Goal: Transaction & Acquisition: Purchase product/service

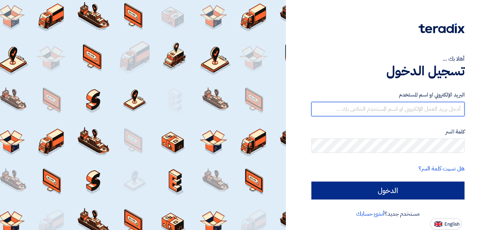
type input "[EMAIL_ADDRESS][DOMAIN_NAME]"
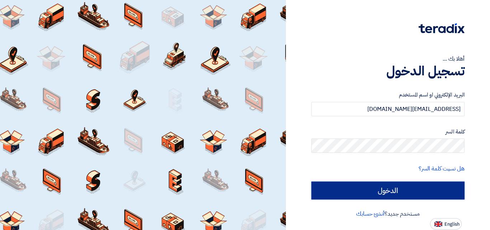
click at [387, 189] on input "الدخول" at bounding box center [387, 190] width 153 height 18
type input "Sign in"
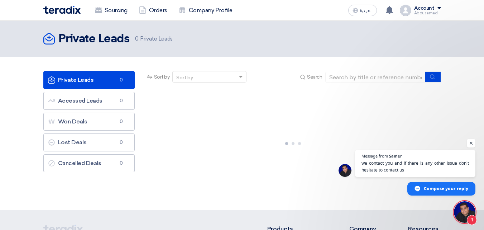
scroll to position [129, 0]
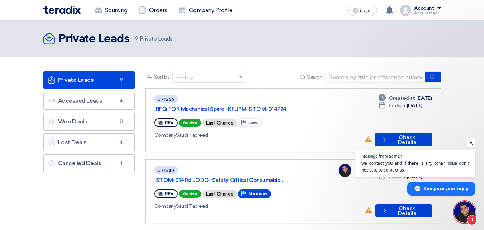
click at [472, 142] on span "Open chat" at bounding box center [471, 143] width 9 height 9
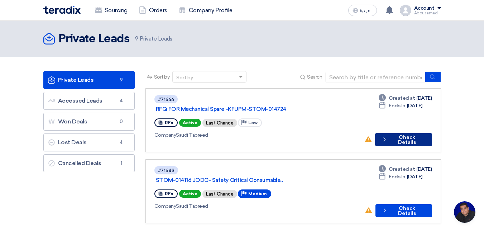
click at [401, 133] on button "Check details Check Details" at bounding box center [403, 139] width 57 height 13
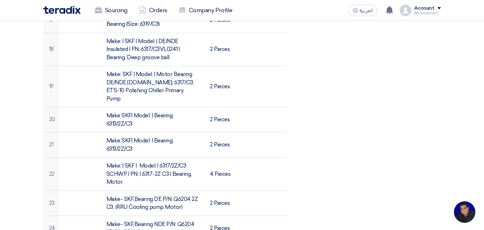
scroll to position [860, 0]
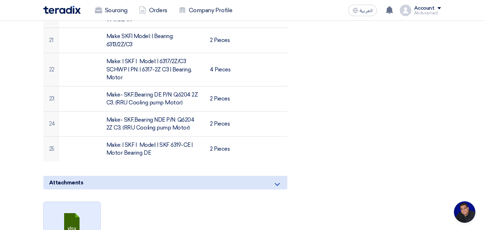
click at [70, 202] on link at bounding box center [72, 223] width 57 height 43
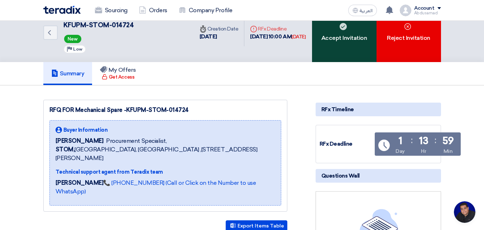
scroll to position [0, 0]
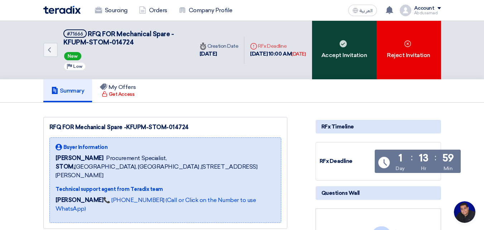
click at [339, 57] on div "Accept Invitation" at bounding box center [344, 50] width 65 height 58
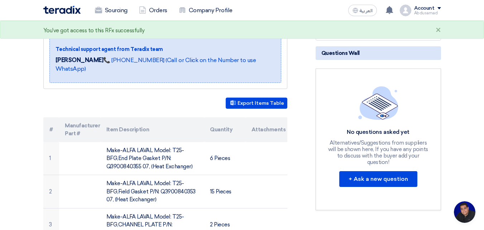
scroll to position [143, 0]
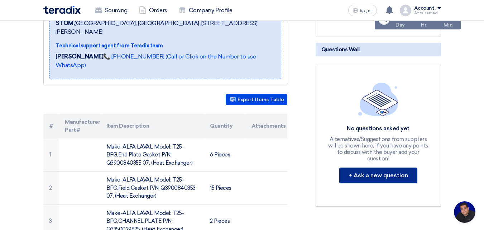
click at [381, 171] on button "+ Ask a new question" at bounding box center [378, 175] width 78 height 16
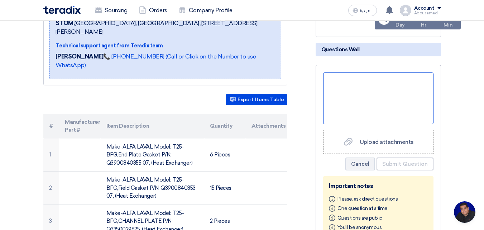
click at [352, 91] on div at bounding box center [378, 98] width 110 height 52
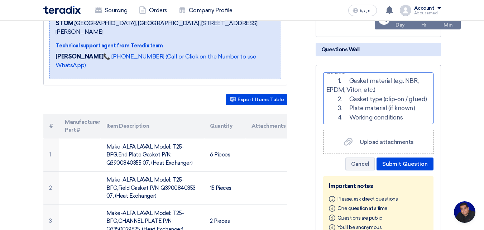
scroll to position [55, 0]
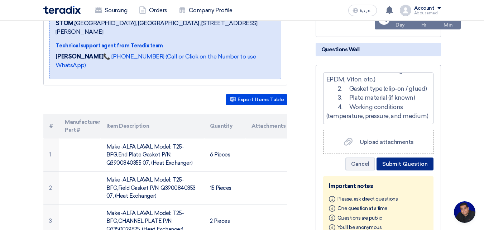
click at [409, 164] on button "Submit Question" at bounding box center [405, 163] width 57 height 13
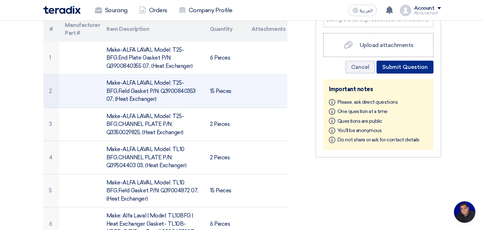
scroll to position [251, 0]
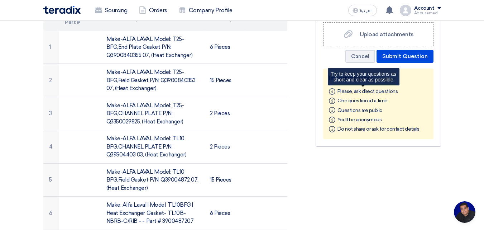
drag, startPoint x: 331, startPoint y: 91, endPoint x: 433, endPoint y: 73, distance: 103.7
click at [334, 91] on icon "Info" at bounding box center [332, 91] width 6 height 6
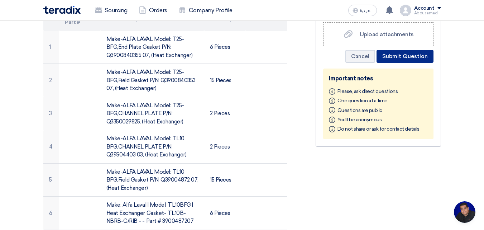
click at [409, 53] on button "Submit Question" at bounding box center [405, 56] width 57 height 13
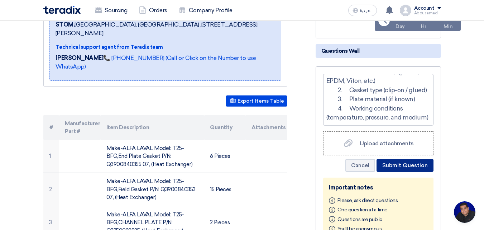
scroll to position [108, 0]
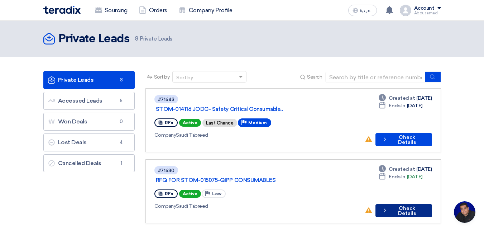
click at [395, 204] on button "Check details Check Details" at bounding box center [404, 210] width 57 height 13
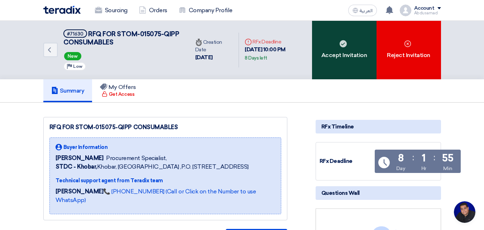
click at [339, 48] on div "Accept Invitation" at bounding box center [344, 50] width 65 height 58
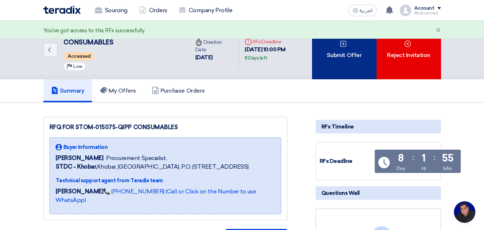
click at [343, 63] on div "Submit Offer" at bounding box center [344, 50] width 65 height 58
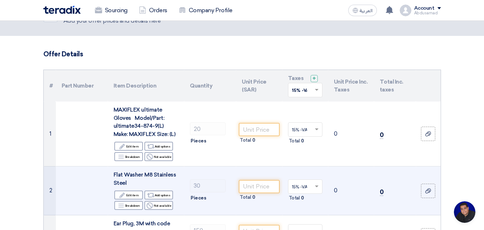
scroll to position [72, 0]
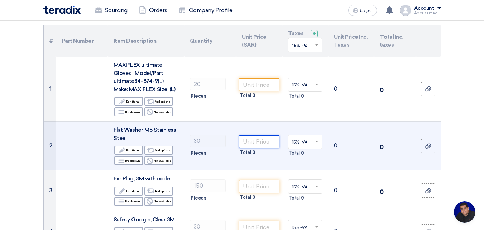
click at [256, 139] on input "number" at bounding box center [259, 141] width 40 height 13
type input "2"
click at [265, 155] on div "Total 60" at bounding box center [259, 152] width 40 height 9
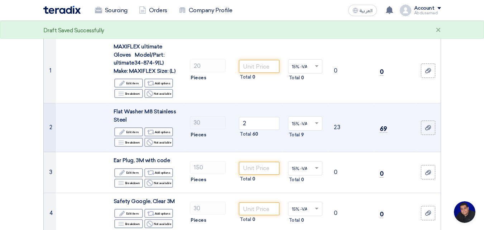
scroll to position [108, 0]
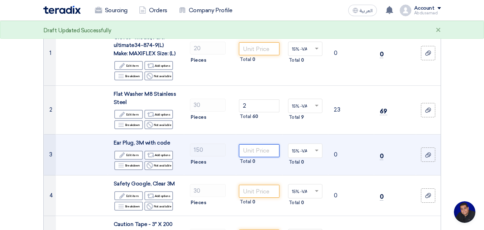
click at [252, 149] on input "number" at bounding box center [259, 150] width 40 height 13
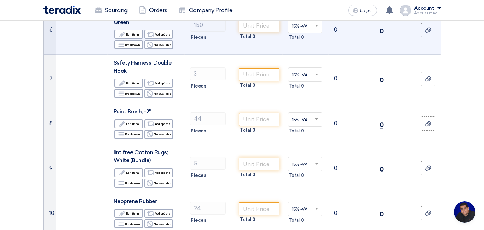
scroll to position [251, 0]
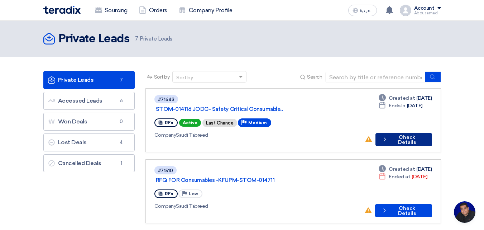
click at [403, 133] on button "Check details Check Details" at bounding box center [404, 139] width 57 height 13
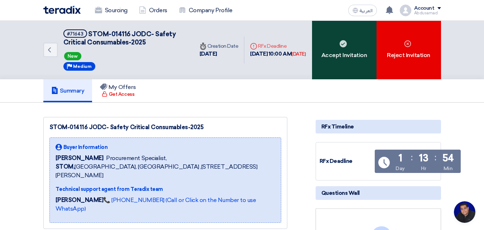
drag, startPoint x: 349, startPoint y: 51, endPoint x: 372, endPoint y: 110, distance: 62.8
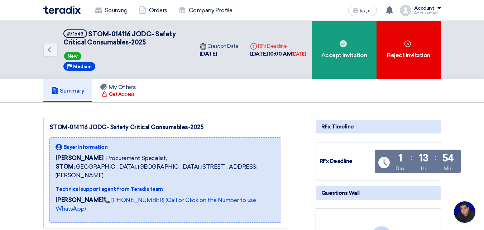
click at [349, 52] on div "Accept Invitation" at bounding box center [344, 50] width 65 height 58
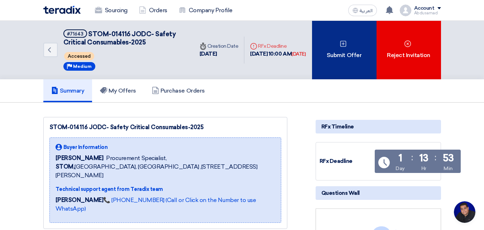
click at [344, 65] on div "Submit Offer" at bounding box center [344, 50] width 65 height 58
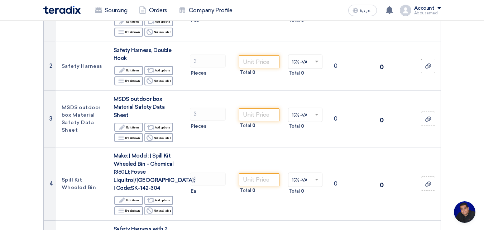
scroll to position [72, 0]
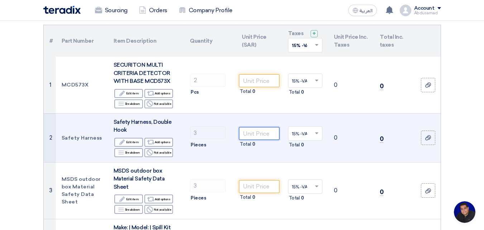
click at [263, 132] on input "number" at bounding box center [259, 133] width 40 height 13
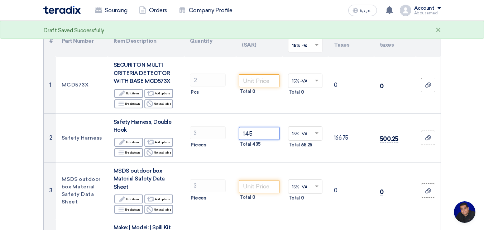
type input "145"
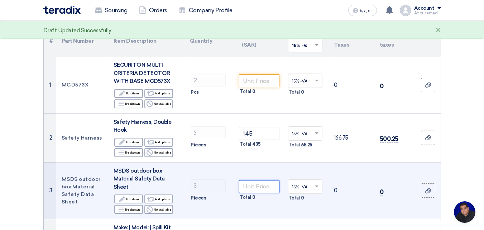
click at [263, 181] on input "number" at bounding box center [259, 186] width 40 height 13
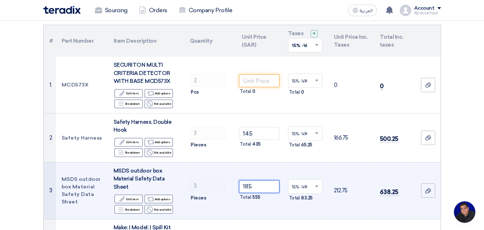
type input "185"
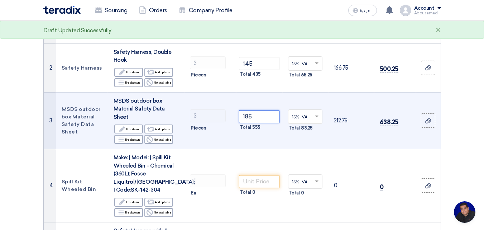
scroll to position [143, 0]
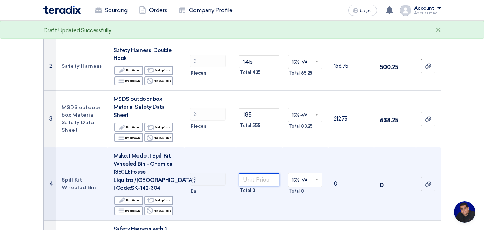
click at [260, 173] on input "number" at bounding box center [259, 179] width 40 height 13
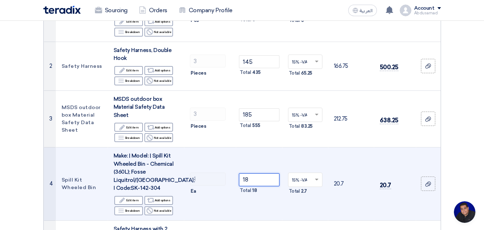
type input "1"
type input "2850"
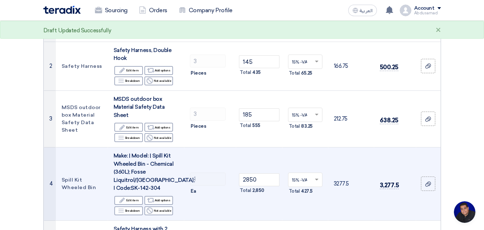
click at [266, 190] on td "2850 Total 2,850" at bounding box center [259, 183] width 46 height 73
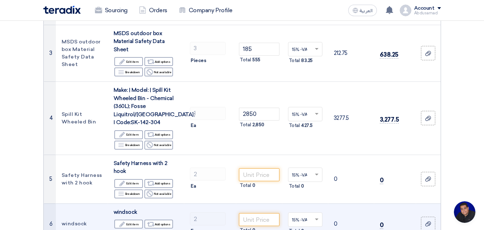
scroll to position [215, 0]
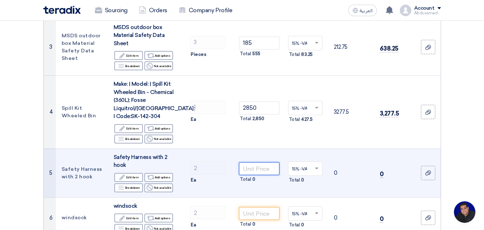
click at [259, 162] on input "number" at bounding box center [259, 168] width 40 height 13
click at [256, 162] on input "number" at bounding box center [259, 168] width 40 height 13
type input "185"
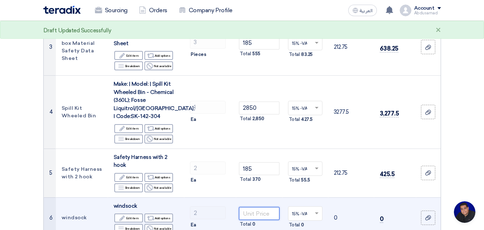
click at [252, 207] on input "number" at bounding box center [259, 213] width 40 height 13
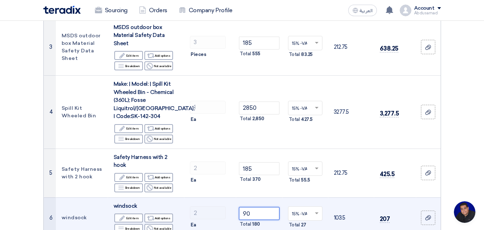
type input "90"
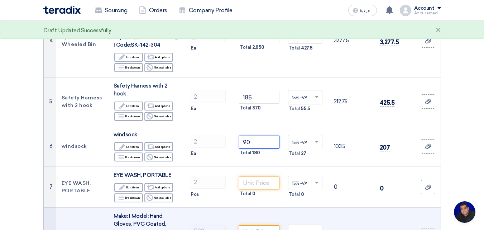
scroll to position [287, 0]
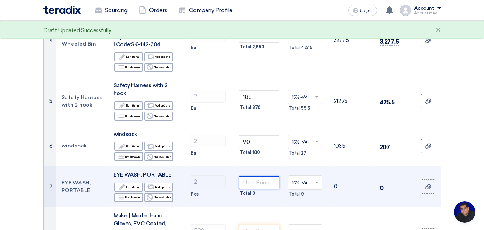
click at [252, 176] on input "number" at bounding box center [259, 182] width 40 height 13
type input "185"
drag, startPoint x: 253, startPoint y: 166, endPoint x: 243, endPoint y: 165, distance: 9.7
click at [243, 176] on input "185" at bounding box center [259, 182] width 40 height 13
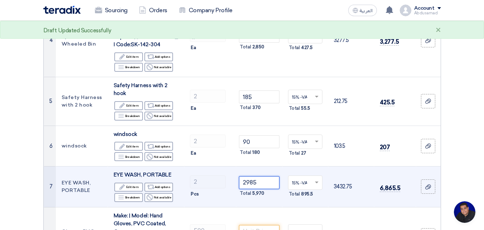
type input "2985"
click at [251, 190] on td "2985 Total 5,970" at bounding box center [259, 186] width 46 height 41
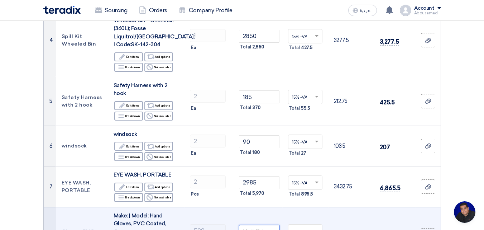
click at [252, 225] on input "number" at bounding box center [259, 231] width 40 height 13
type input "3"
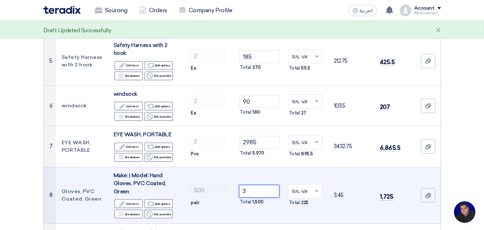
scroll to position [394, 0]
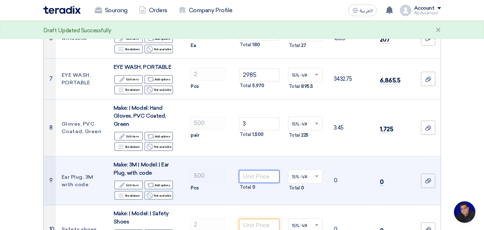
click at [253, 170] on input "number" at bounding box center [259, 176] width 40 height 13
type input "1.80"
click at [263, 183] on td "1.80 Total 900" at bounding box center [259, 180] width 46 height 49
click at [256, 170] on input "1.80" at bounding box center [259, 176] width 40 height 13
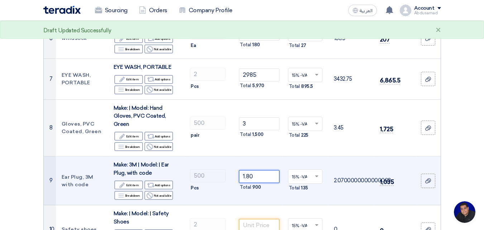
drag, startPoint x: 255, startPoint y: 158, endPoint x: 244, endPoint y: 159, distance: 11.2
click at [244, 170] on input "1.80" at bounding box center [259, 176] width 40 height 13
type input "1.60"
click at [257, 176] on td "1.60 Total 800" at bounding box center [259, 180] width 46 height 49
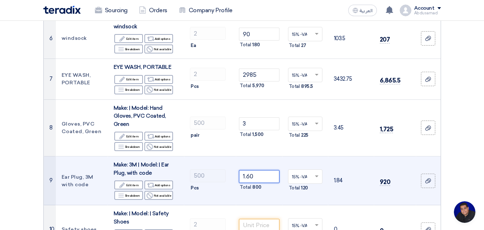
drag, startPoint x: 256, startPoint y: 159, endPoint x: 240, endPoint y: 162, distance: 15.6
click at [240, 170] on input "1.60" at bounding box center [259, 176] width 40 height 13
type input "2"
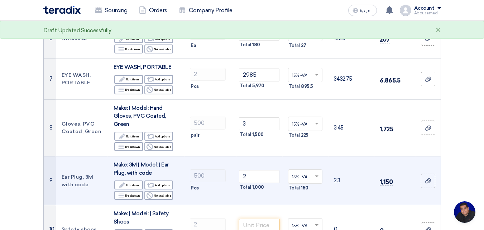
click at [250, 187] on td "2 Total 1,000" at bounding box center [259, 180] width 46 height 49
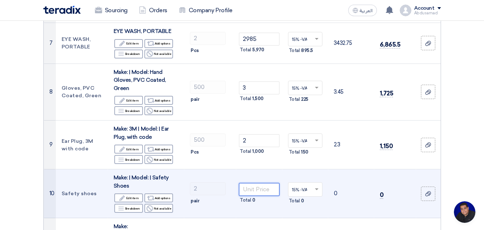
click at [256, 183] on input "number" at bounding box center [259, 189] width 40 height 13
type input "120"
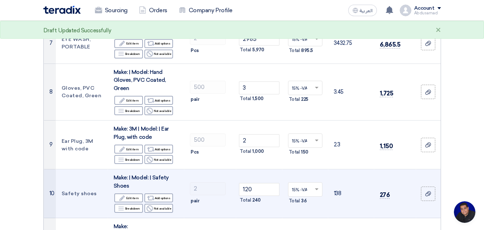
click at [252, 195] on td "120 Total 240" at bounding box center [259, 193] width 46 height 49
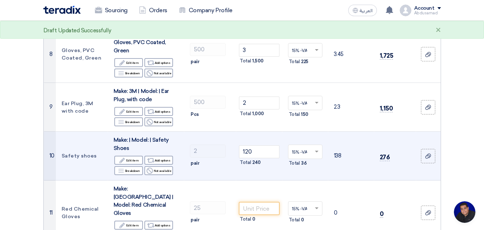
scroll to position [502, 0]
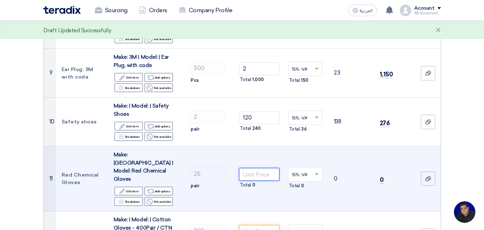
click at [255, 168] on input "number" at bounding box center [259, 174] width 40 height 13
type input "4"
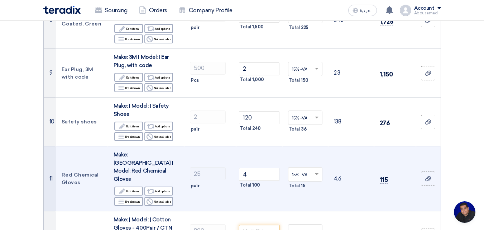
click at [242, 170] on td "4 Total 100" at bounding box center [259, 178] width 46 height 65
drag, startPoint x: 250, startPoint y: 149, endPoint x: 244, endPoint y: 149, distance: 5.4
click at [246, 168] on input "4" at bounding box center [259, 174] width 40 height 13
click at [243, 168] on input "4" at bounding box center [259, 174] width 40 height 13
click at [248, 168] on input "4" at bounding box center [259, 174] width 40 height 13
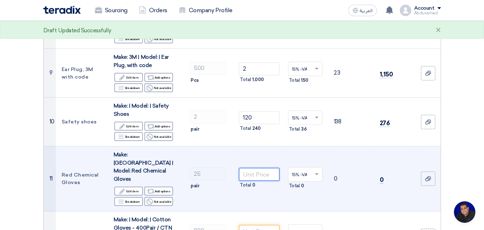
type input "1"
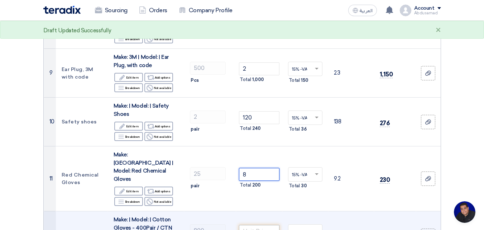
type input "8"
click at [255, 225] on input "number" at bounding box center [259, 231] width 40 height 13
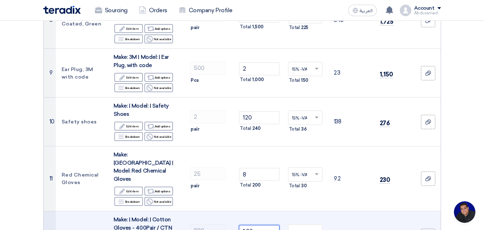
type input "1.20"
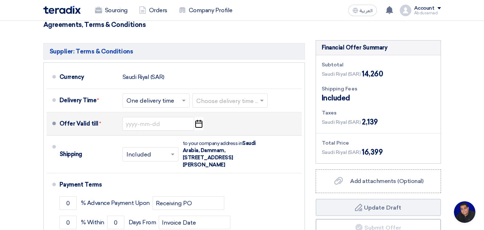
scroll to position [753, 0]
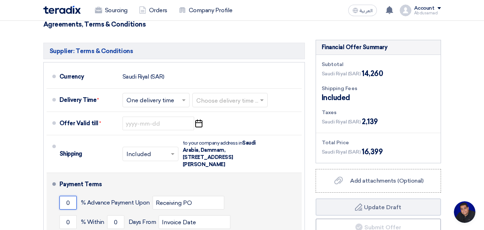
click at [70, 196] on input "0" at bounding box center [67, 203] width 17 height 14
type input "50"
click at [70, 215] on input "0" at bounding box center [67, 222] width 17 height 14
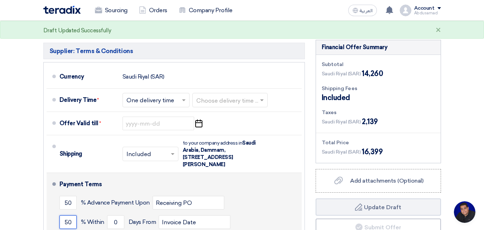
type input "50"
click at [201, 200] on div "Payment Terms 50 % Advance Payment Upon Receiving PO 50 % Within 0 Invoice Date" at bounding box center [178, 210] width 239 height 68
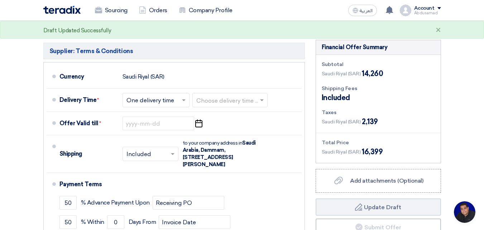
click at [344, 218] on div "Financial Offer Summary Subtotal Saudi Riyal (SAR) 14,260 Shipping Fees" at bounding box center [378, 164] width 136 height 248
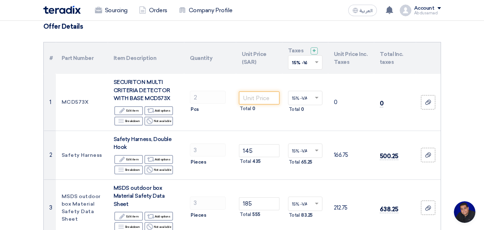
scroll to position [0, 0]
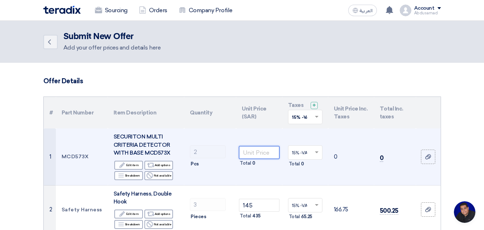
click at [255, 151] on input "number" at bounding box center [259, 152] width 40 height 13
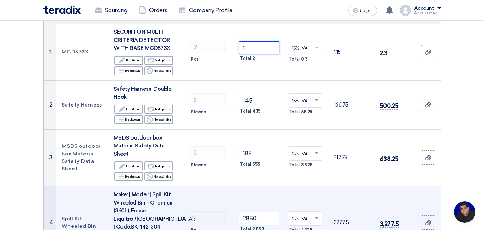
scroll to position [108, 0]
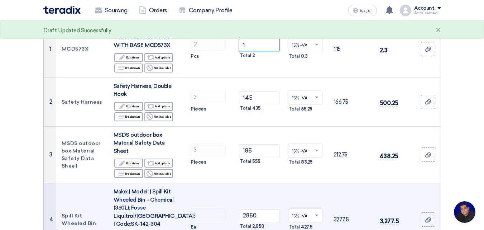
type input "1"
click at [299, 225] on td "15% -VAT × Total 427.5" at bounding box center [305, 219] width 46 height 73
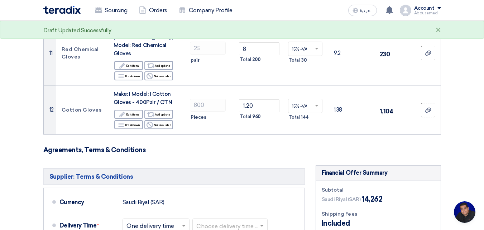
scroll to position [681, 0]
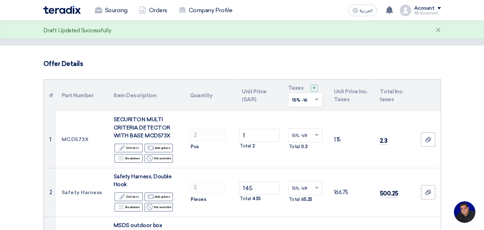
scroll to position [0, 0]
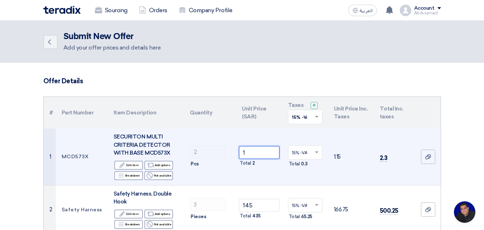
click at [253, 151] on input "1" at bounding box center [259, 152] width 40 height 13
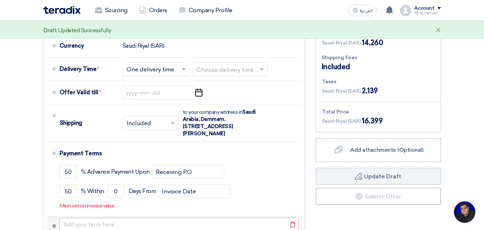
scroll to position [824, 0]
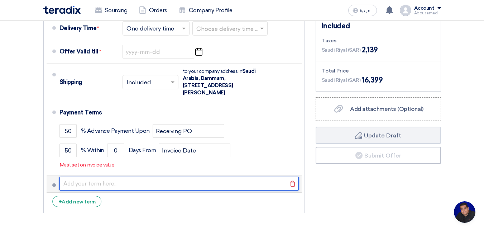
click at [180, 177] on input "text" at bounding box center [178, 184] width 239 height 14
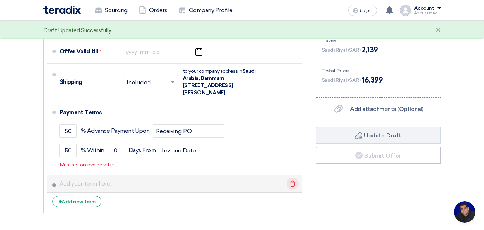
click at [293, 177] on icon "Delete" at bounding box center [293, 183] width 12 height 12
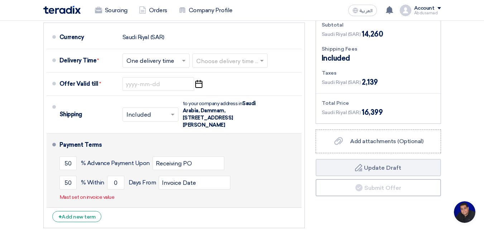
scroll to position [788, 0]
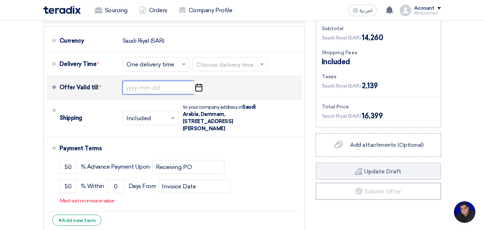
click at [138, 81] on input at bounding box center [159, 88] width 72 height 14
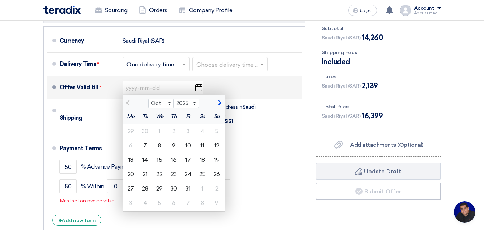
click at [219, 100] on span "button" at bounding box center [219, 103] width 4 height 6
select select "11"
click at [176, 138] on div "6" at bounding box center [174, 145] width 14 height 14
type input "11/6/2025"
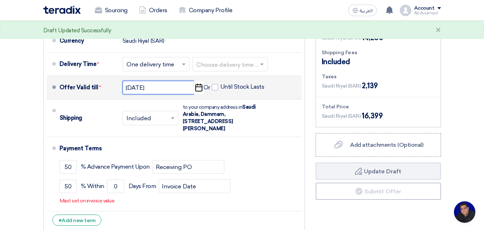
click at [158, 81] on input "11/6/2025" at bounding box center [159, 88] width 72 height 14
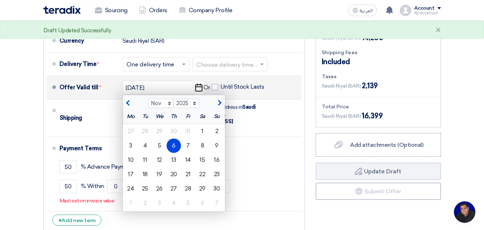
click at [128, 100] on span "button" at bounding box center [129, 103] width 4 height 6
select select "10"
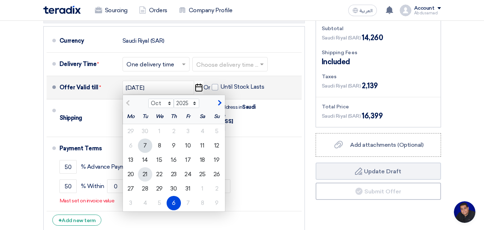
click at [145, 167] on div "21" at bounding box center [145, 174] width 14 height 14
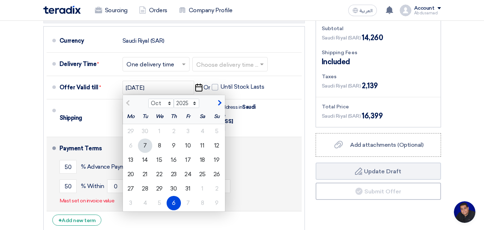
type input "10/21/2025"
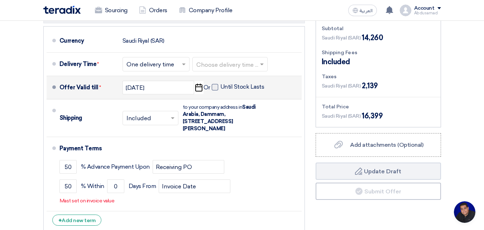
click at [216, 84] on span at bounding box center [215, 87] width 6 height 6
click at [220, 83] on input "Until Stock Lasts" at bounding box center [243, 90] width 46 height 14
checkbox input "true"
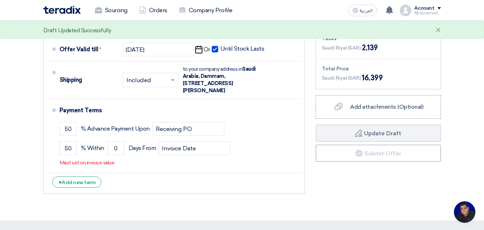
scroll to position [824, 0]
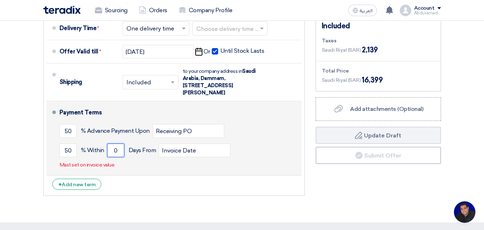
click at [115, 143] on input "0" at bounding box center [115, 150] width 17 height 14
drag, startPoint x: 119, startPoint y: 117, endPoint x: 115, endPoint y: 118, distance: 4.7
click at [115, 143] on input "0" at bounding box center [115, 150] width 17 height 14
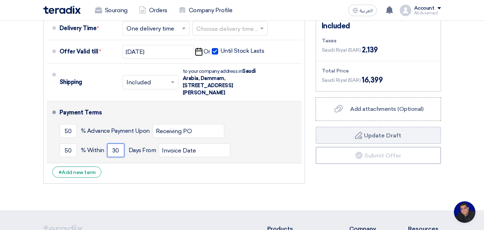
type input "30"
click at [316, 127] on button "Draft Update Draft" at bounding box center [378, 135] width 125 height 17
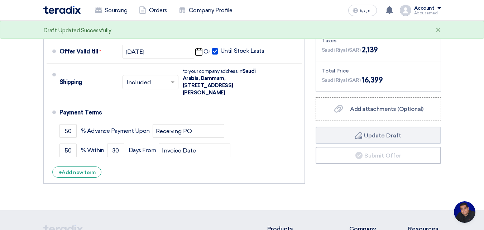
click at [153, 163] on li "+ Add new term" at bounding box center [174, 171] width 255 height 17
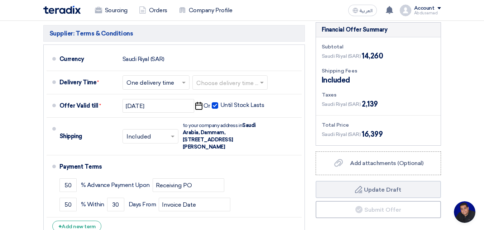
scroll to position [753, 0]
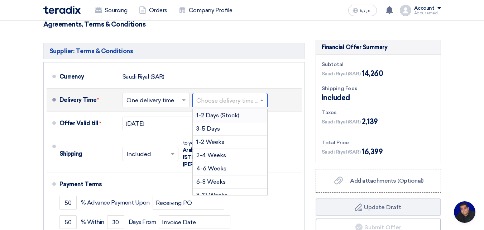
click at [262, 96] on span at bounding box center [262, 99] width 9 height 7
click at [222, 138] on span "1-2 Weeks" at bounding box center [210, 141] width 28 height 7
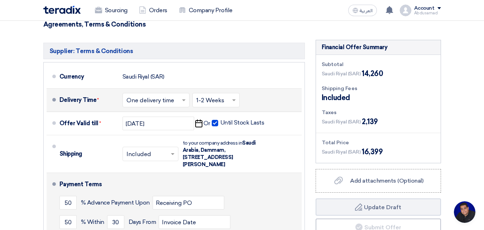
scroll to position [824, 0]
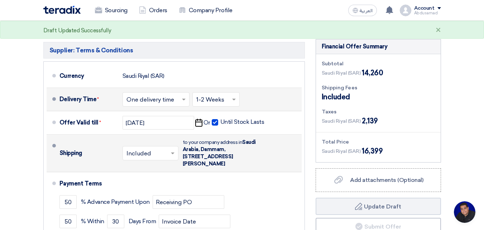
scroll to position [753, 0]
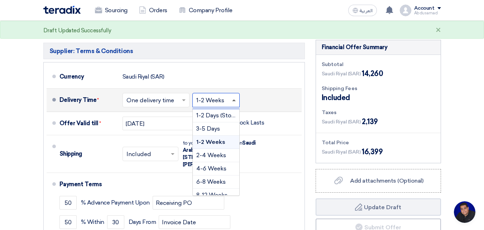
click at [234, 99] on span at bounding box center [234, 100] width 4 height 2
click at [218, 125] on span "3-5 Days" at bounding box center [208, 128] width 24 height 7
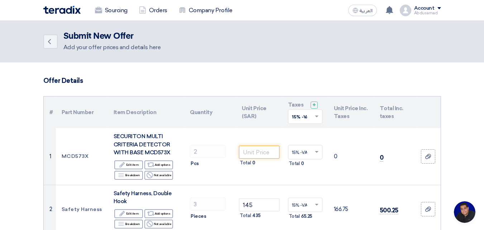
scroll to position [0, 0]
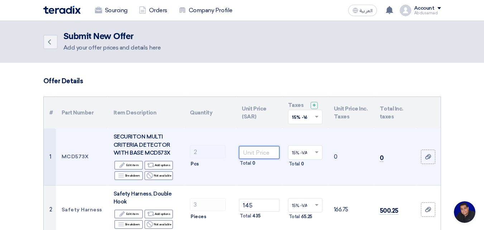
click at [253, 153] on input "number" at bounding box center [259, 152] width 40 height 13
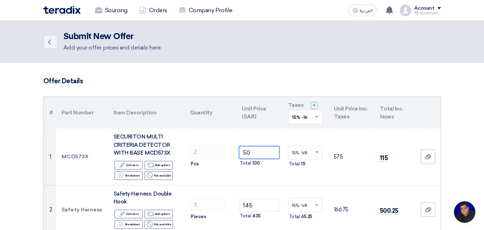
type input "50"
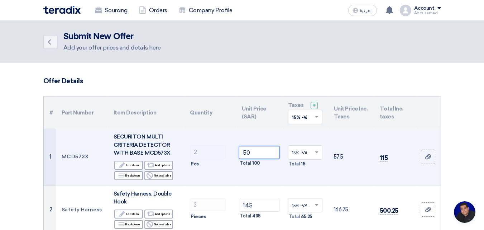
drag, startPoint x: 252, startPoint y: 152, endPoint x: 243, endPoint y: 152, distance: 9.3
click at [243, 152] on input "50" at bounding box center [259, 152] width 40 height 13
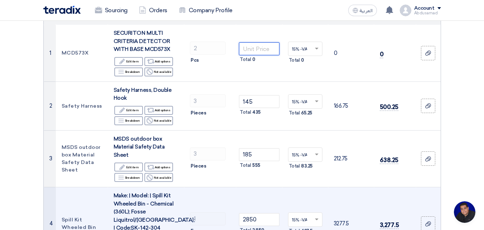
scroll to position [36, 0]
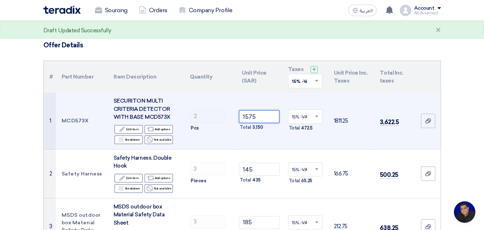
type input "1575"
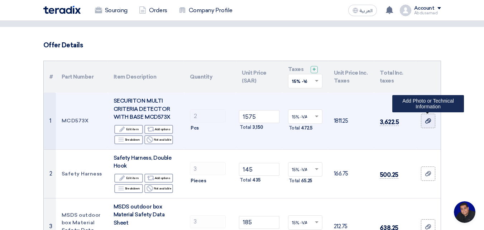
click at [431, 121] on use at bounding box center [428, 120] width 6 height 5
click at [0, 0] on input "file" at bounding box center [0, 0] width 0 height 0
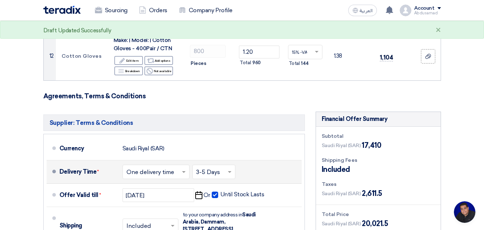
scroll to position [824, 0]
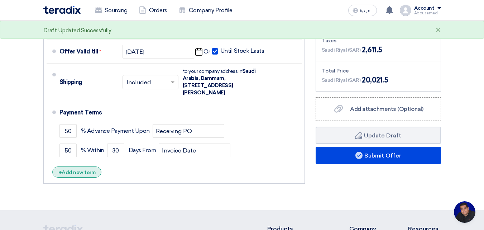
click at [78, 166] on div "+ Add new term" at bounding box center [76, 171] width 49 height 11
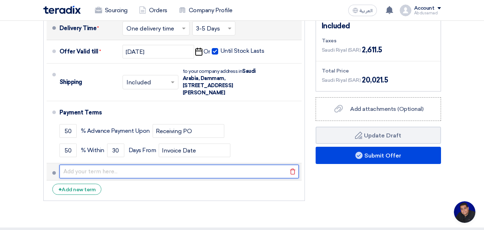
click at [77, 164] on input "text" at bounding box center [178, 171] width 239 height 14
type input "l"
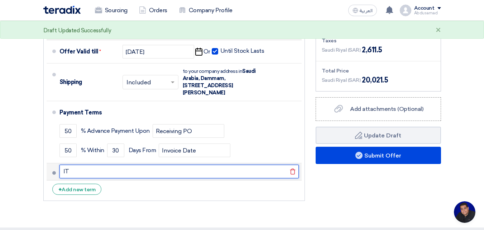
type input "I"
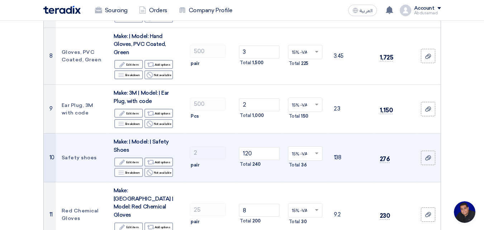
scroll to position [394, 0]
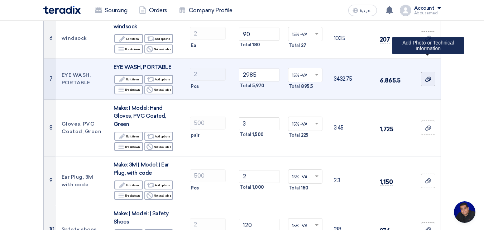
type input "LINE ITEM NUMBER 1 LEAD TIME 4 TO 6 WEEK"
click at [429, 76] on icon at bounding box center [428, 79] width 6 height 6
click at [0, 0] on input "file" at bounding box center [0, 0] width 0 height 0
click at [426, 75] on div at bounding box center [428, 79] width 7 height 8
click at [0, 0] on input "file" at bounding box center [0, 0] width 0 height 0
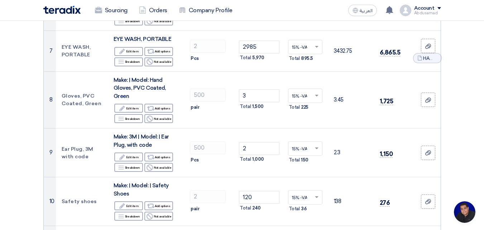
scroll to position [466, 0]
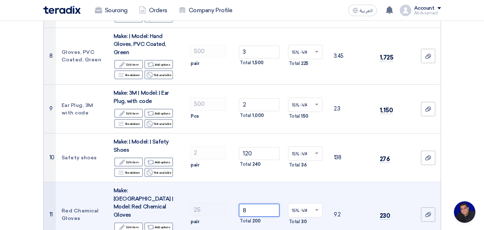
drag, startPoint x: 250, startPoint y: 187, endPoint x: 240, endPoint y: 184, distance: 10.4
click at [240, 204] on input "8" at bounding box center [259, 210] width 40 height 13
type input "12"
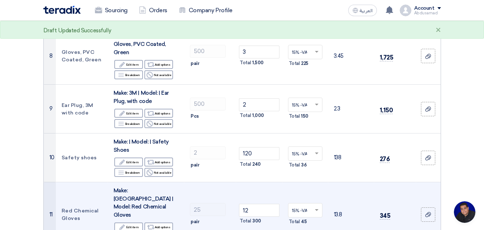
click at [289, 208] on td "15% -VAT × Total 45" at bounding box center [305, 214] width 46 height 65
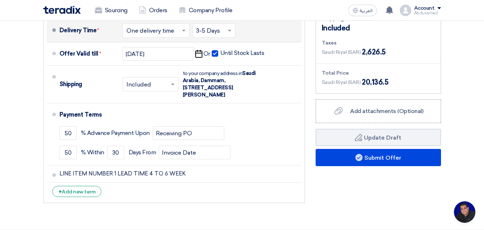
scroll to position [824, 0]
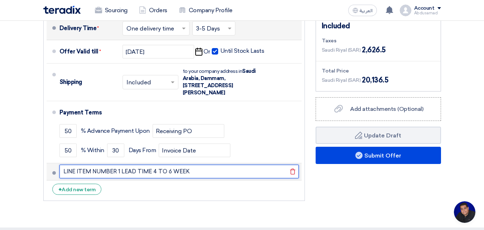
drag, startPoint x: 197, startPoint y: 138, endPoint x: 62, endPoint y: 136, distance: 134.8
click at [62, 164] on input "LINE ITEM NUMBER 1 LEAD TIME 4 TO 6 WEEK" at bounding box center [178, 171] width 239 height 14
drag, startPoint x: 89, startPoint y: 141, endPoint x: 73, endPoint y: 139, distance: 16.0
click at [73, 164] on input "LINE ITEM NUMBER 1 LEAD TIME 4 TO 6 WEEK" at bounding box center [178, 171] width 239 height 14
drag, startPoint x: 63, startPoint y: 138, endPoint x: 164, endPoint y: 140, distance: 101.4
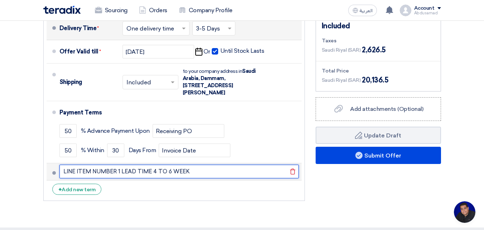
click at [185, 164] on input "LINE ITEM NUMBER 1 LEAD TIME 4 TO 6 WEEK" at bounding box center [178, 171] width 239 height 14
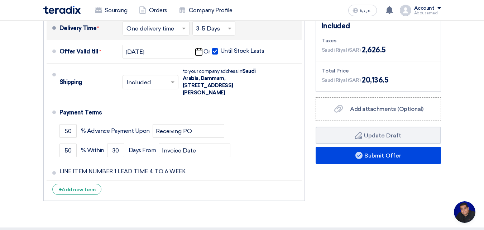
drag, startPoint x: 164, startPoint y: 139, endPoint x: 125, endPoint y: 149, distance: 40.4
click at [125, 180] on li "+ Add new term" at bounding box center [174, 188] width 255 height 17
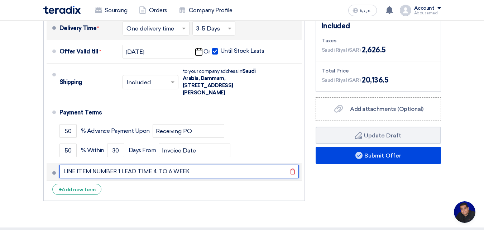
click at [192, 164] on input "LINE ITEM NUMBER 1 LEAD TIME 4 TO 6 WEEK" at bounding box center [178, 171] width 239 height 14
click at [193, 164] on input "LINE ITEM NUMBER 1 LEAD TIME 4 TO 6 WEEK" at bounding box center [178, 171] width 239 height 14
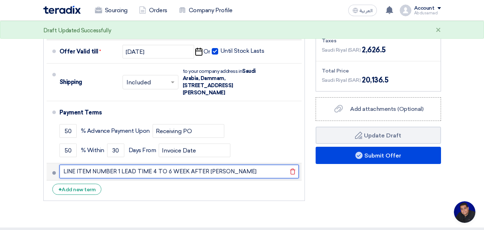
click at [200, 164] on input "LINE ITEM NUMBER 1 LEAD TIME 4 TO 6 WEEK AFTER PO" at bounding box center [178, 171] width 239 height 14
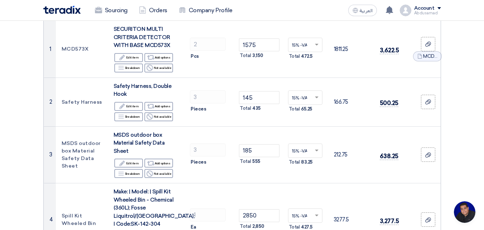
scroll to position [143, 0]
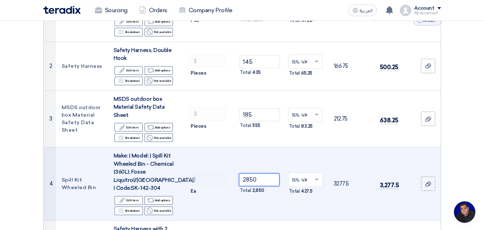
click at [248, 173] on input "2850" at bounding box center [259, 179] width 40 height 13
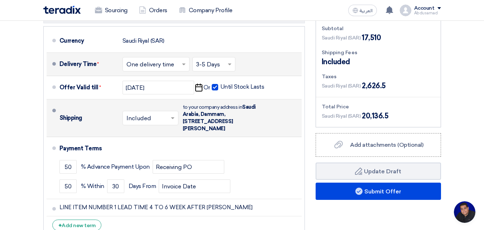
scroll to position [824, 0]
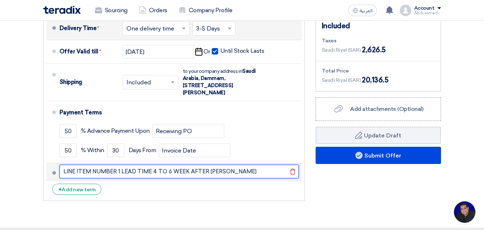
click at [218, 164] on input "LINE ITEM NUMBER 1 LEAD TIME 4 TO 6 WEEK AFTER PO" at bounding box center [178, 171] width 239 height 14
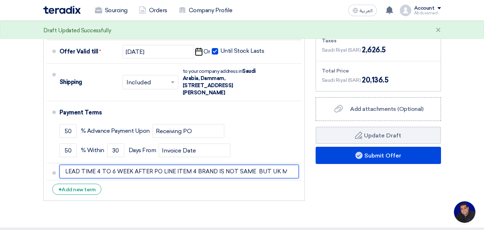
scroll to position [0, 60]
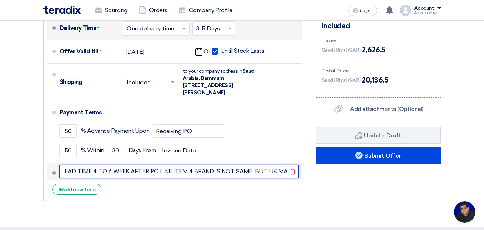
click at [244, 164] on input "LINE ITEM NUMBER 1 LEAD TIME 4 TO 6 WEEK AFTER PO LINE ITEM 4 BRAND IS NOT SAME…" at bounding box center [178, 171] width 239 height 14
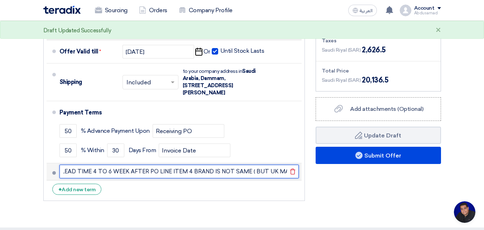
click at [259, 164] on input "LINE ITEM NUMBER 1 LEAD TIME 4 TO 6 WEEK AFTER PO LINE ITEM 4 BRAND IS NOT SAME…" at bounding box center [178, 171] width 239 height 14
type input "LINE ITEM NUMBER 1 LEAD TIME 4 TO 6 WEEK AFTER PO LINE ITEM 4 BRAND IS NOT SAME…"
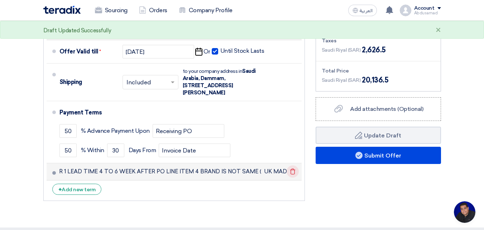
scroll to position [0, 0]
click at [287, 165] on icon "Delete" at bounding box center [293, 171] width 12 height 12
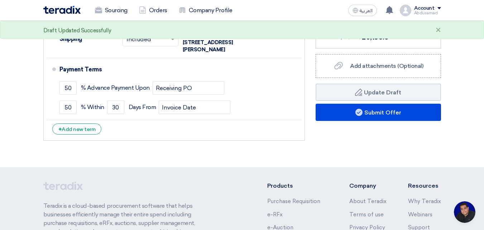
scroll to position [824, 0]
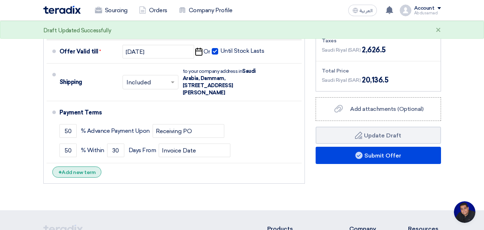
click at [77, 166] on div "+ Add new term" at bounding box center [76, 171] width 49 height 11
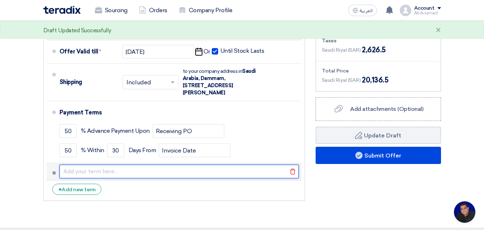
click at [111, 164] on input "text" at bounding box center [178, 171] width 239 height 14
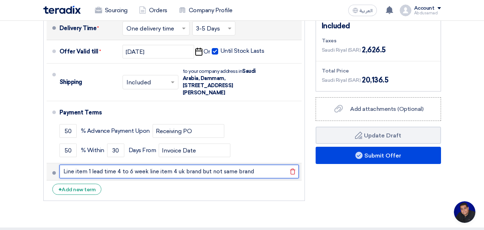
click at [133, 164] on input "Line item 1 lead time 4 to 6 week line item 4 uk brand but not same brand" at bounding box center [178, 171] width 239 height 14
click at [172, 164] on input "Line item 1 lead time 4 to 6 after PO week line item 4 uk brand but not same br…" at bounding box center [178, 171] width 239 height 14
click at [171, 164] on input "Line item 1 lead time 4 to 6 after PO week line item 4 uk brand but not same br…" at bounding box center [178, 171] width 239 height 14
drag, startPoint x: 170, startPoint y: 138, endPoint x: 157, endPoint y: 138, distance: 12.9
click at [157, 164] on input "Line item 1 lead time 4 to 6 after PO week line item 4 uk brand but not same br…" at bounding box center [178, 171] width 239 height 14
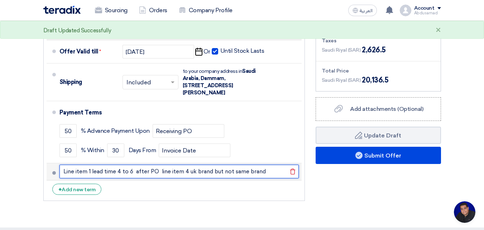
click at [133, 164] on input "Line item 1 lead time 4 to 6 after PO line item 4 uk brand but not same brand" at bounding box center [178, 171] width 239 height 14
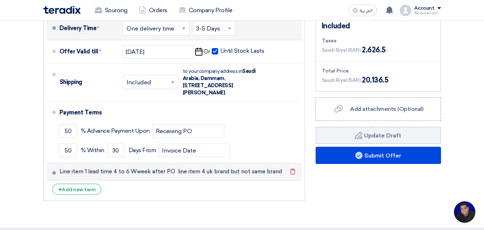
drag, startPoint x: 145, startPoint y: 139, endPoint x: 141, endPoint y: 147, distance: 9.1
click at [141, 163] on li "Line item 1 lead time 4 to 6 Wweek after PO line item 4 uk brand but not same b…" at bounding box center [174, 171] width 255 height 17
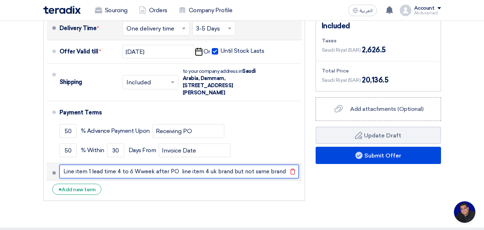
click at [138, 164] on input "Line item 1 lead time 4 to 6 Wweek after PO line item 4 uk brand but not same b…" at bounding box center [178, 171] width 239 height 14
type input "Line item 1 lead time 4 to 6 week after PO line item 4 uk brand but not same br…"
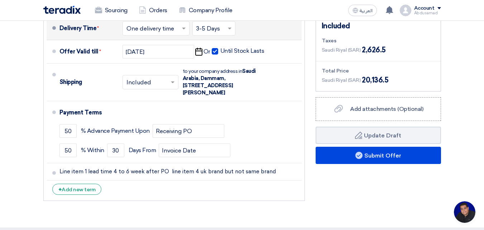
click at [139, 180] on li "+ Add new term" at bounding box center [174, 188] width 255 height 17
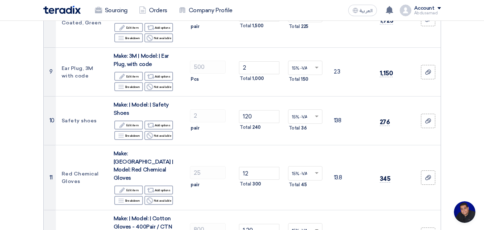
scroll to position [502, 0]
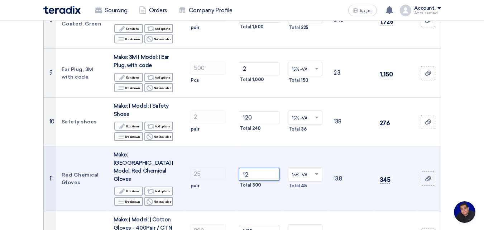
drag, startPoint x: 253, startPoint y: 148, endPoint x: 243, endPoint y: 151, distance: 10.3
click at [243, 168] on input "12" at bounding box center [259, 174] width 40 height 13
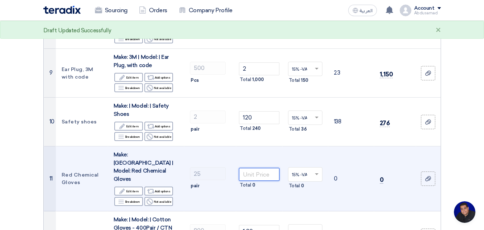
click at [258, 168] on input "number" at bounding box center [259, 174] width 40 height 13
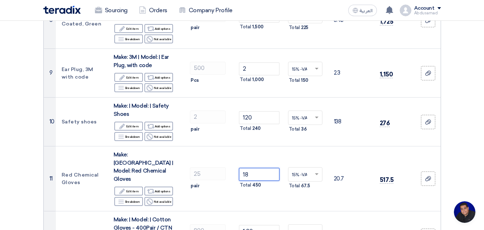
type input "18"
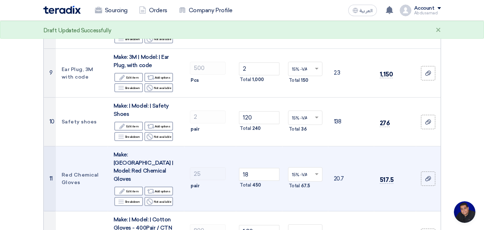
click at [215, 170] on td "25 pair" at bounding box center [210, 178] width 52 height 65
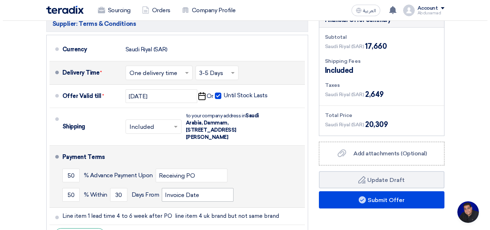
scroll to position [860, 0]
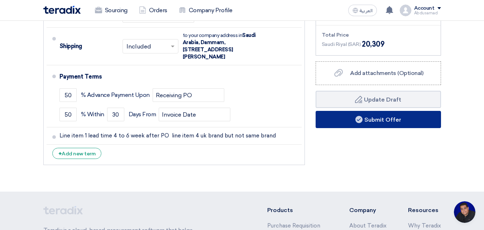
click at [373, 111] on button "Submit Offer" at bounding box center [378, 119] width 125 height 17
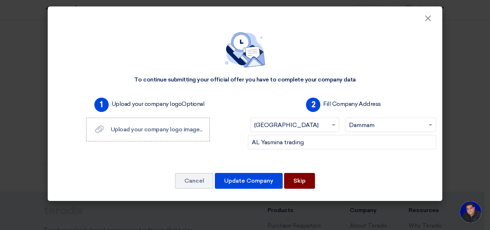
click at [306, 183] on button "Skip" at bounding box center [299, 181] width 31 height 16
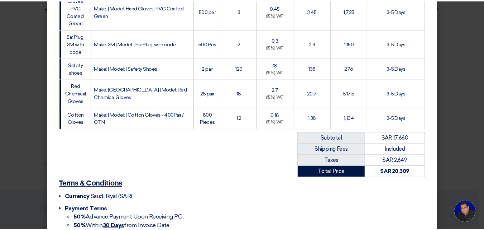
scroll to position [425, 0]
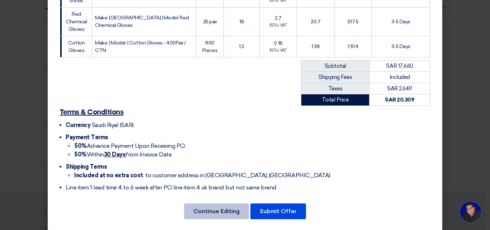
click at [214, 203] on button "Continue Editing" at bounding box center [216, 211] width 65 height 16
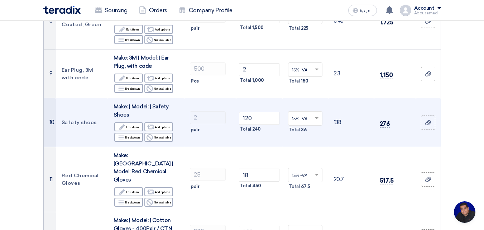
scroll to position [502, 0]
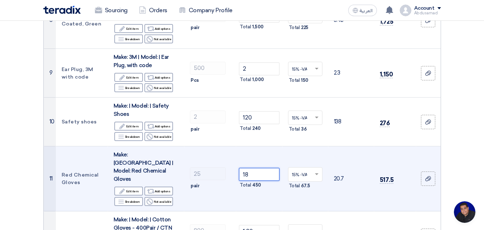
drag, startPoint x: 251, startPoint y: 152, endPoint x: 244, endPoint y: 151, distance: 6.5
click at [244, 168] on input "18" at bounding box center [259, 174] width 40 height 13
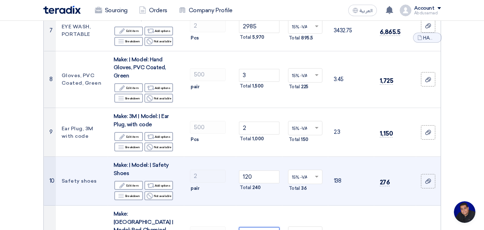
scroll to position [430, 0]
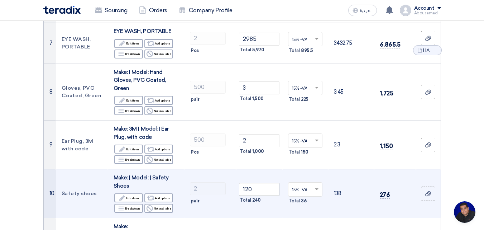
type input "35"
click at [247, 183] on input "120" at bounding box center [259, 189] width 40 height 13
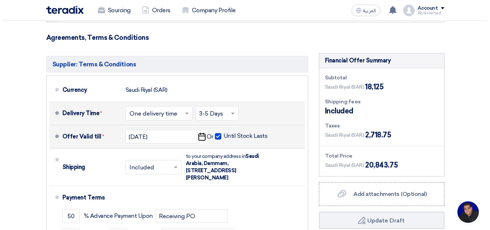
scroll to position [788, 0]
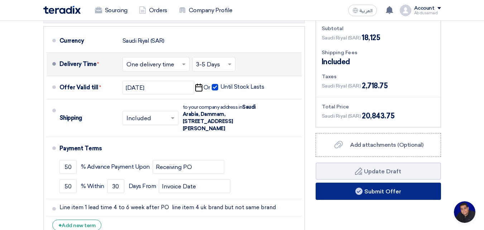
type input "140"
click at [372, 182] on button "Submit Offer" at bounding box center [378, 190] width 125 height 17
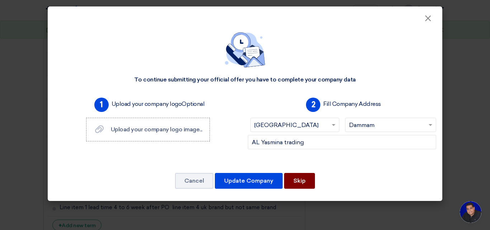
click at [301, 182] on button "Skip" at bounding box center [299, 181] width 31 height 16
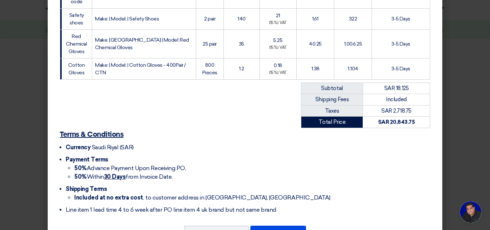
scroll to position [425, 0]
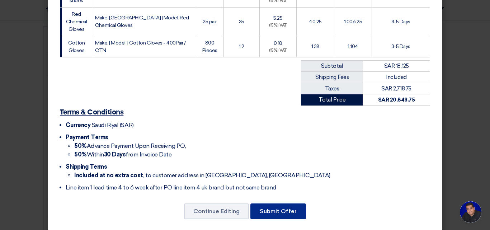
click at [277, 203] on button "Submit Offer" at bounding box center [278, 211] width 56 height 16
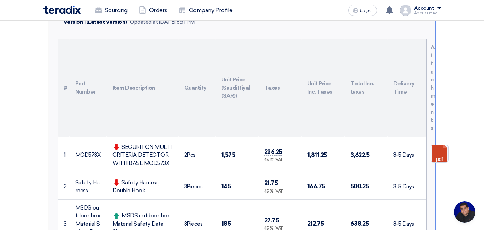
scroll to position [181, 0]
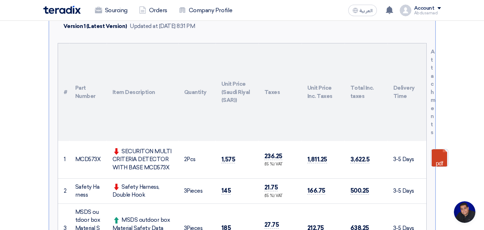
click at [407, 159] on td "3-5 Days" at bounding box center [406, 160] width 37 height 38
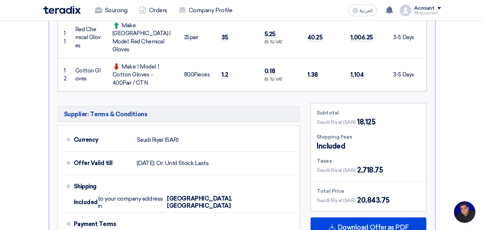
scroll to position [754, 0]
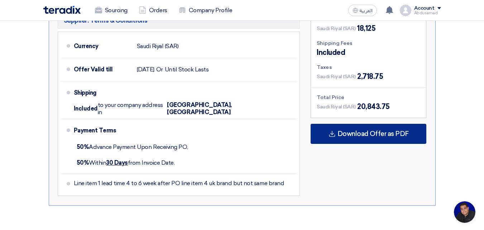
click at [371, 130] on span "Download Offer as PDF" at bounding box center [373, 133] width 71 height 6
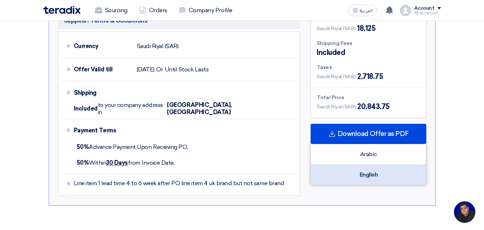
click at [372, 164] on div "English" at bounding box center [368, 174] width 115 height 20
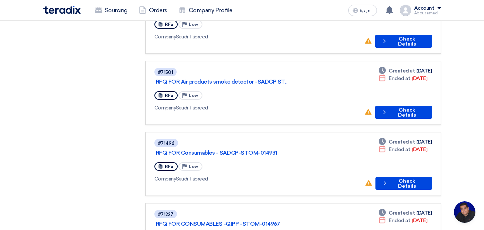
scroll to position [155, 0]
